Goal: Information Seeking & Learning: Compare options

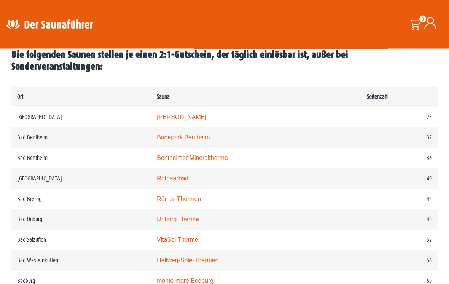
scroll to position [376, 0]
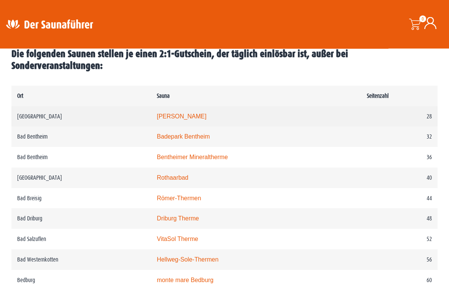
click at [157, 116] on link "Carolus Thermen" at bounding box center [182, 117] width 50 height 6
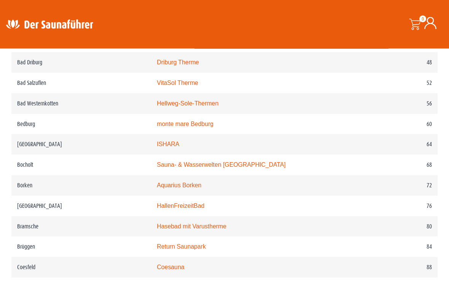
scroll to position [533, 0]
click at [160, 225] on link "Hasebad mit Varustherme" at bounding box center [192, 226] width 70 height 6
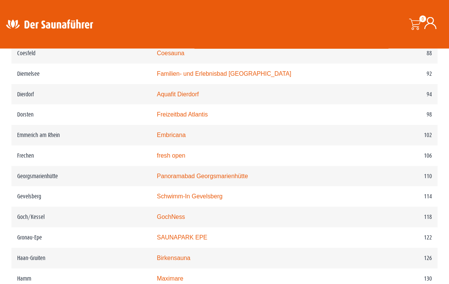
scroll to position [747, 0]
click at [166, 136] on link "Embricana" at bounding box center [171, 134] width 29 height 6
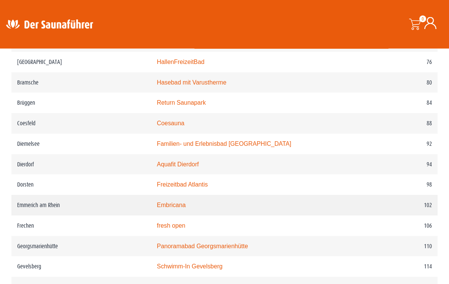
scroll to position [676, 0]
click at [160, 85] on link "Hasebad mit Varustherme" at bounding box center [192, 83] width 70 height 6
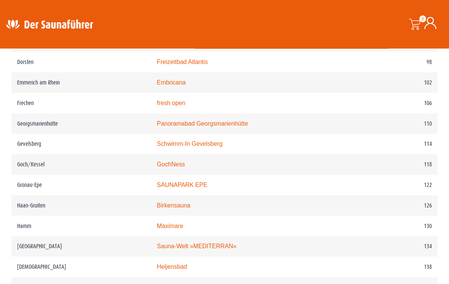
scroll to position [799, 0]
click at [163, 126] on link "Panoramabad Georgsmarienhütte" at bounding box center [202, 123] width 91 height 6
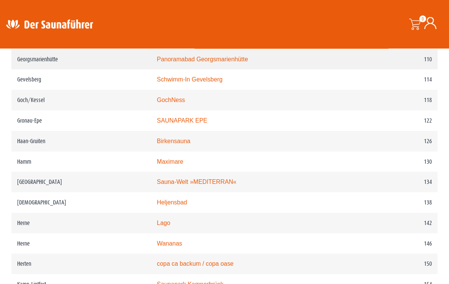
scroll to position [864, 0]
click at [166, 184] on link "Sauna-Welt »MEDITERRAN«" at bounding box center [197, 182] width 80 height 6
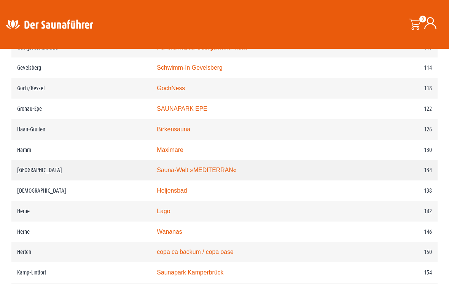
click at [161, 173] on link "Sauna-Welt »MEDITERRAN«" at bounding box center [197, 170] width 80 height 6
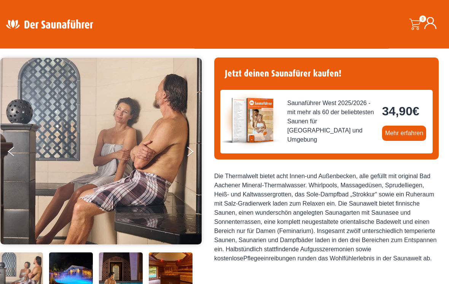
scroll to position [48, 0]
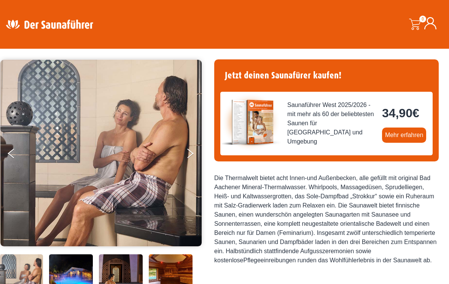
click at [185, 147] on img at bounding box center [100, 153] width 201 height 187
click at [184, 152] on img at bounding box center [100, 153] width 201 height 187
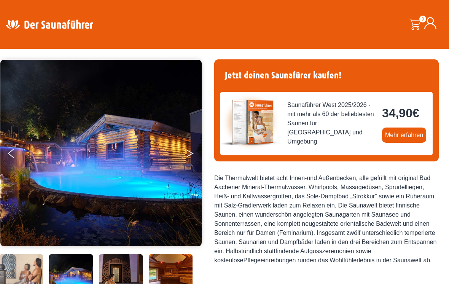
click at [187, 154] on button "Next" at bounding box center [195, 154] width 19 height 19
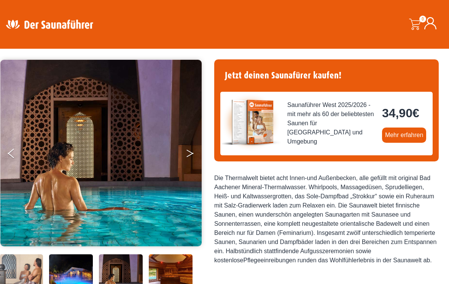
click at [196, 157] on button "Next" at bounding box center [195, 154] width 19 height 19
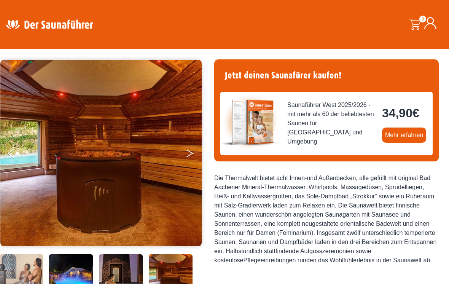
click at [191, 156] on button "Next" at bounding box center [195, 154] width 19 height 19
click at [190, 152] on button "Next" at bounding box center [195, 154] width 19 height 19
click at [190, 156] on button "Next" at bounding box center [195, 154] width 19 height 19
click at [187, 154] on button "Next" at bounding box center [195, 154] width 19 height 19
click at [187, 157] on button "Next" at bounding box center [195, 154] width 19 height 19
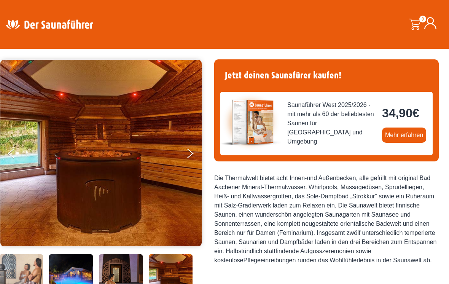
click at [5, 150] on img at bounding box center [100, 153] width 201 height 187
click at [11, 155] on button "Previous" at bounding box center [17, 154] width 19 height 19
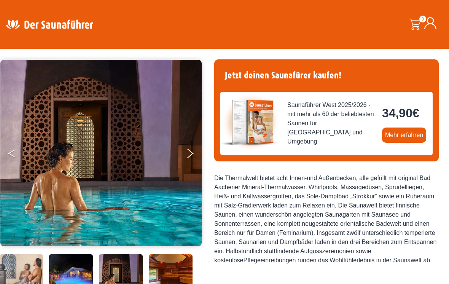
click at [15, 158] on button "Previous" at bounding box center [17, 154] width 19 height 19
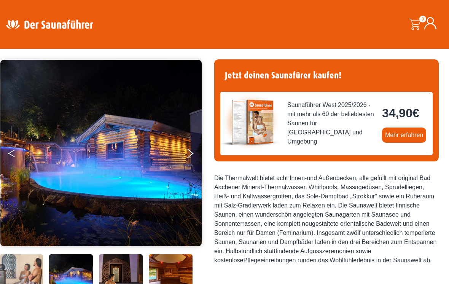
click at [17, 156] on button "Previous" at bounding box center [17, 154] width 19 height 19
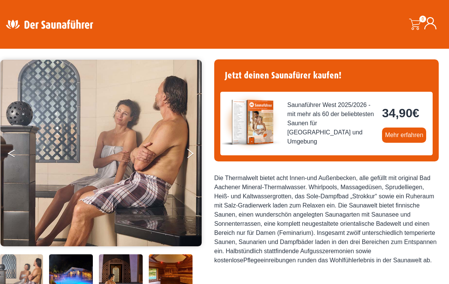
click at [17, 152] on button "Previous" at bounding box center [17, 154] width 19 height 19
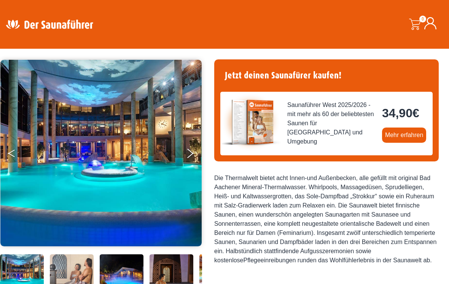
click at [19, 151] on button "Previous" at bounding box center [17, 154] width 19 height 19
click at [189, 155] on icon "Next" at bounding box center [190, 155] width 7 height 5
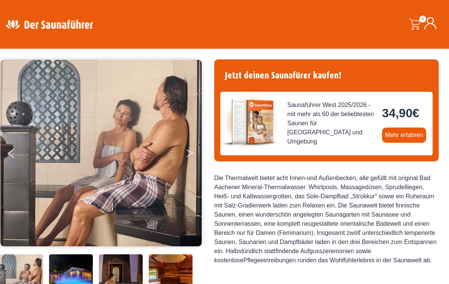
click at [188, 153] on button "Next" at bounding box center [195, 154] width 19 height 19
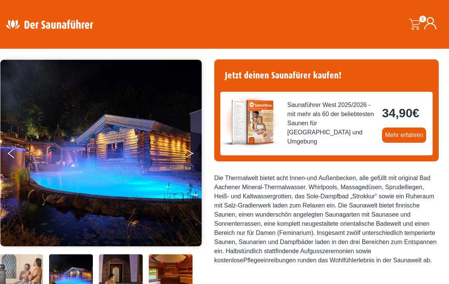
click at [187, 155] on button "Next" at bounding box center [195, 154] width 19 height 19
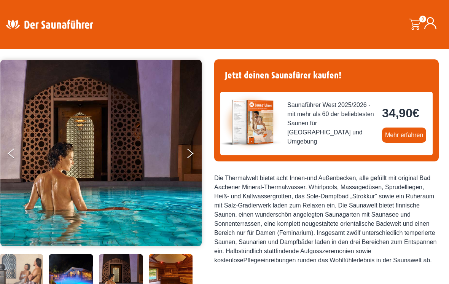
click at [184, 152] on img at bounding box center [100, 153] width 201 height 187
click at [12, 155] on icon "Previous" at bounding box center [11, 155] width 7 height 5
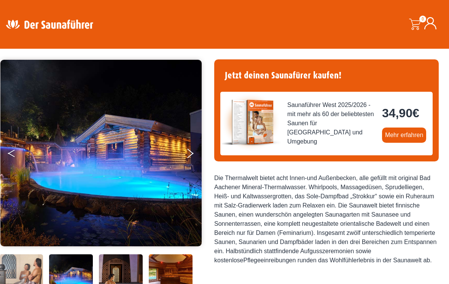
click at [14, 155] on button "Previous" at bounding box center [17, 154] width 19 height 19
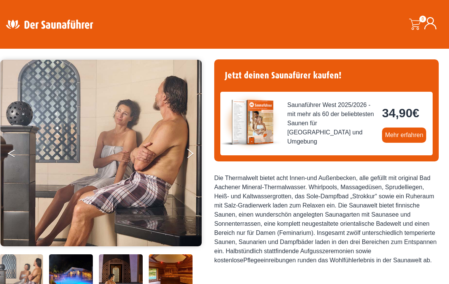
click at [13, 158] on button "Previous" at bounding box center [17, 154] width 19 height 19
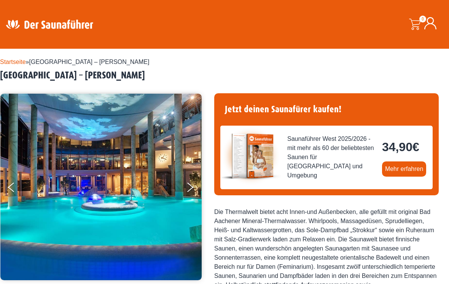
scroll to position [0, 0]
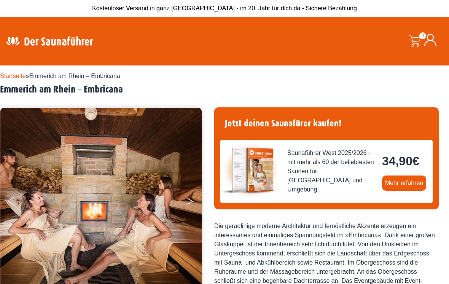
click at [189, 205] on button "Next" at bounding box center [195, 202] width 19 height 19
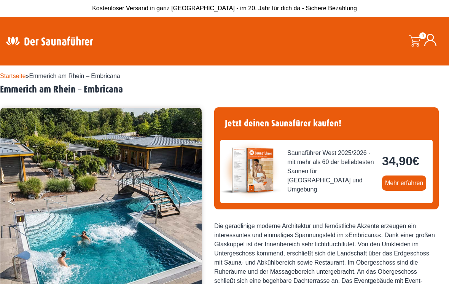
click at [9, 200] on button "Previous" at bounding box center [17, 202] width 19 height 19
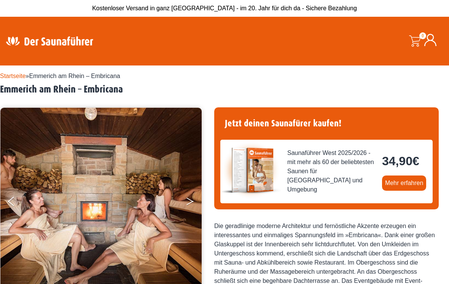
click at [192, 198] on button "Next" at bounding box center [195, 202] width 19 height 19
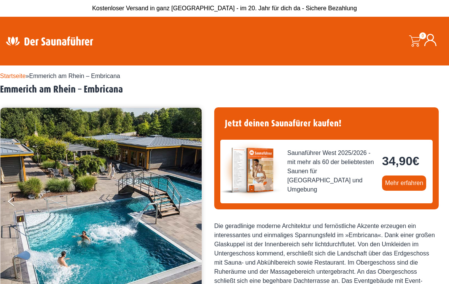
click at [189, 198] on button "Next" at bounding box center [195, 202] width 19 height 19
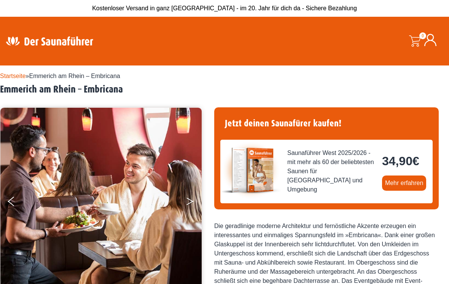
click at [190, 200] on icon "Next" at bounding box center [190, 200] width 7 height 5
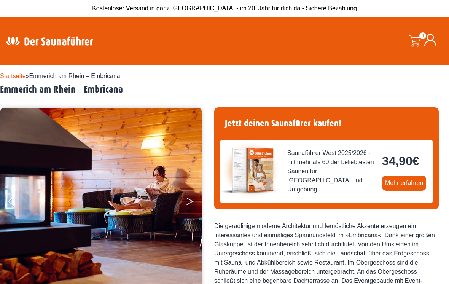
click at [190, 199] on button "Next" at bounding box center [195, 202] width 19 height 19
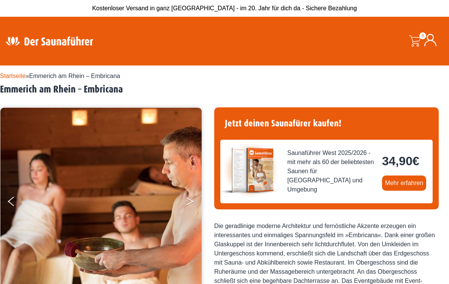
click at [189, 202] on button "Next" at bounding box center [195, 202] width 19 height 19
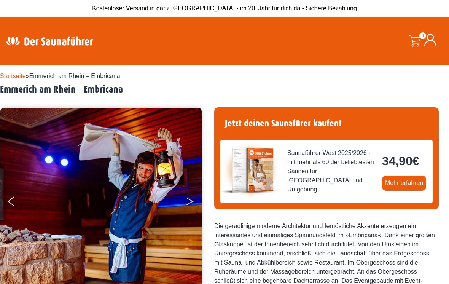
click at [188, 200] on button "Next" at bounding box center [195, 202] width 19 height 19
click at [190, 199] on button "Next" at bounding box center [195, 202] width 19 height 19
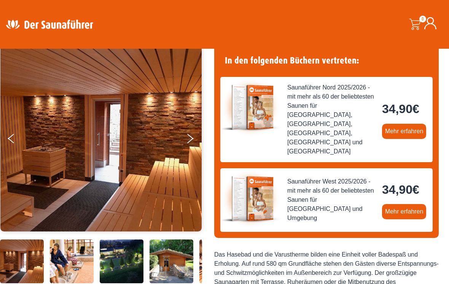
scroll to position [61, 0]
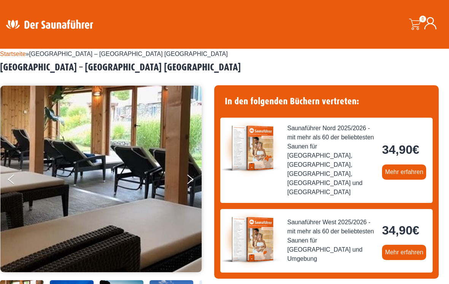
scroll to position [22, 0]
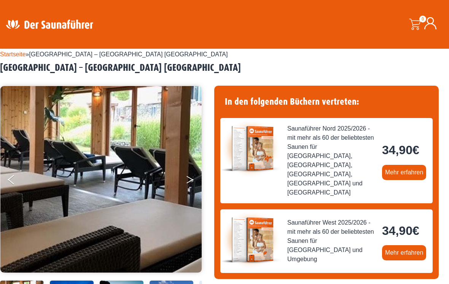
click at [190, 180] on button "Next" at bounding box center [195, 181] width 19 height 19
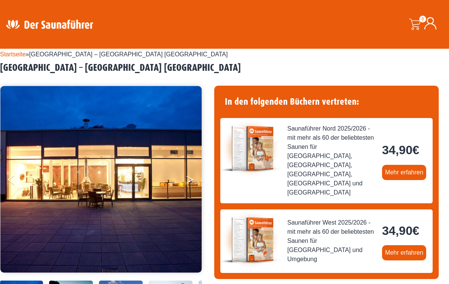
click at [190, 182] on button "Next" at bounding box center [195, 181] width 19 height 19
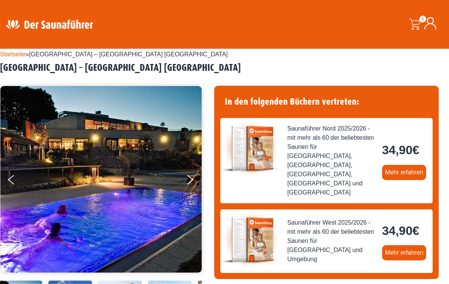
click at [182, 176] on img at bounding box center [100, 179] width 201 height 187
click at [187, 183] on button "Next" at bounding box center [195, 181] width 19 height 19
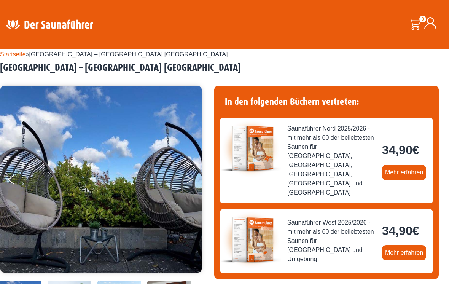
click at [189, 181] on button "Next" at bounding box center [195, 181] width 19 height 19
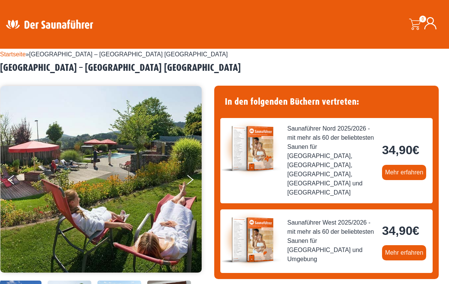
click at [185, 178] on img at bounding box center [100, 179] width 201 height 187
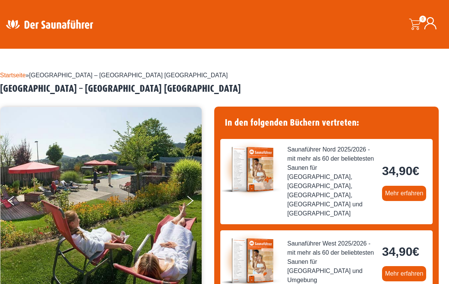
scroll to position [0, 0]
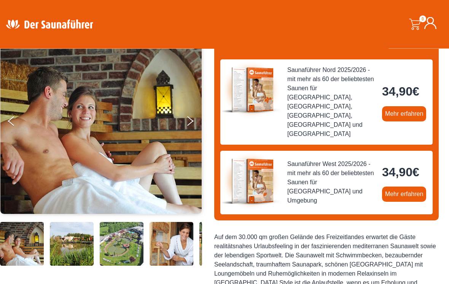
scroll to position [78, 0]
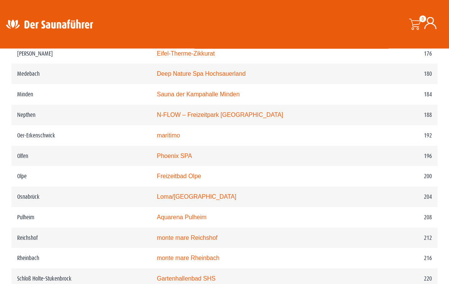
scroll to position [1218, 0]
click at [179, 200] on link "Loma/[GEOGRAPHIC_DATA]" at bounding box center [197, 196] width 80 height 6
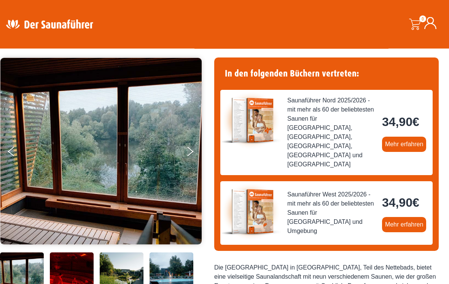
scroll to position [46, 0]
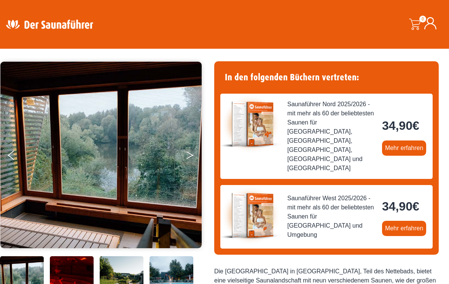
click at [189, 155] on button "Next" at bounding box center [195, 156] width 19 height 19
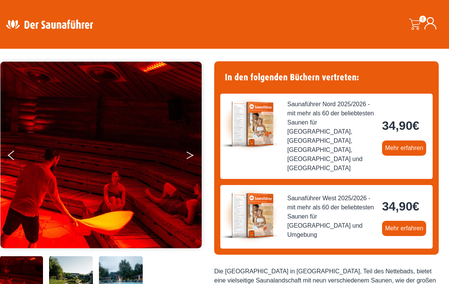
click at [190, 157] on icon "Next" at bounding box center [190, 157] width 7 height 5
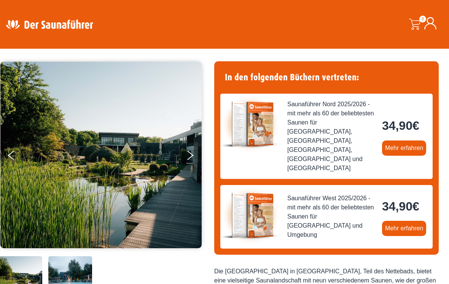
click at [185, 152] on img at bounding box center [100, 155] width 201 height 187
click at [190, 160] on button "Next" at bounding box center [195, 156] width 19 height 19
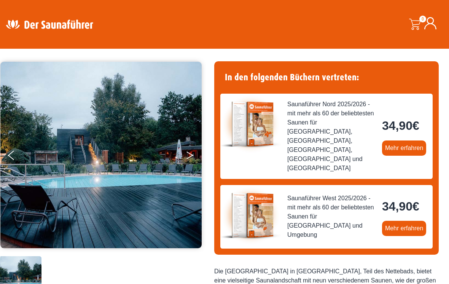
click at [190, 155] on button "Next" at bounding box center [195, 156] width 19 height 19
click at [190, 156] on button "Next" at bounding box center [195, 156] width 19 height 19
click at [190, 158] on button "Next" at bounding box center [195, 156] width 19 height 19
click at [11, 153] on button "Previous" at bounding box center [17, 156] width 19 height 19
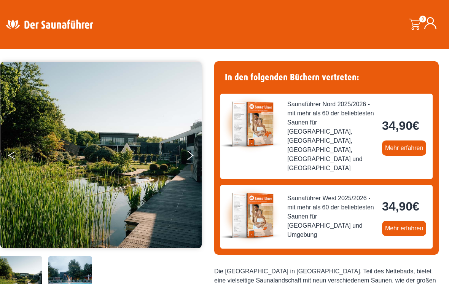
click at [14, 157] on button "Previous" at bounding box center [17, 156] width 19 height 19
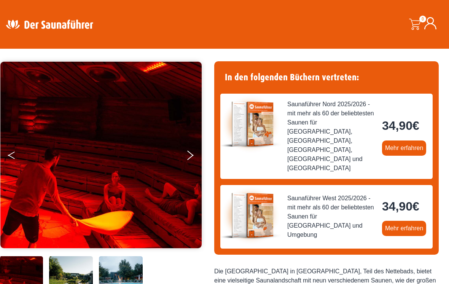
click at [13, 160] on button "Previous" at bounding box center [17, 156] width 19 height 19
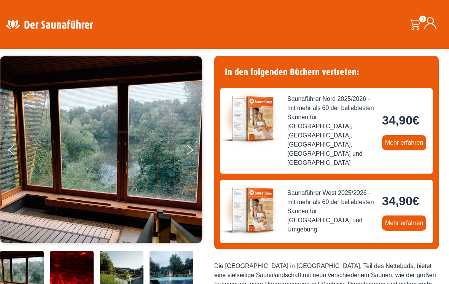
scroll to position [0, 0]
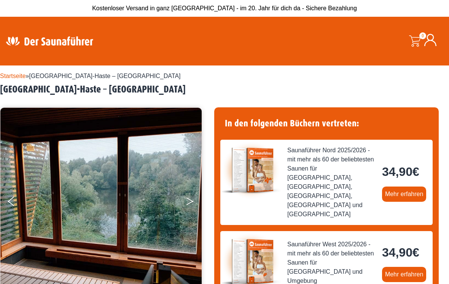
click at [187, 200] on button "Next" at bounding box center [195, 202] width 19 height 19
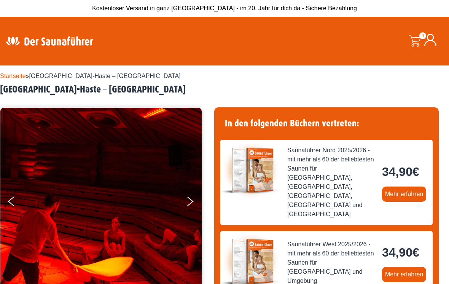
click at [185, 204] on img at bounding box center [100, 201] width 201 height 187
click at [10, 203] on button "Previous" at bounding box center [17, 202] width 19 height 19
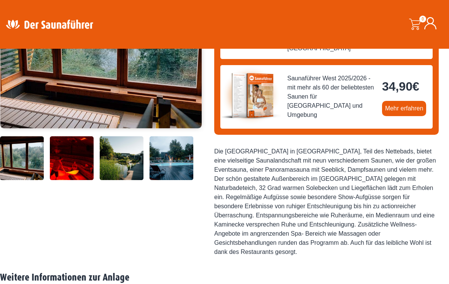
scroll to position [167, 0]
